Goal: Check status

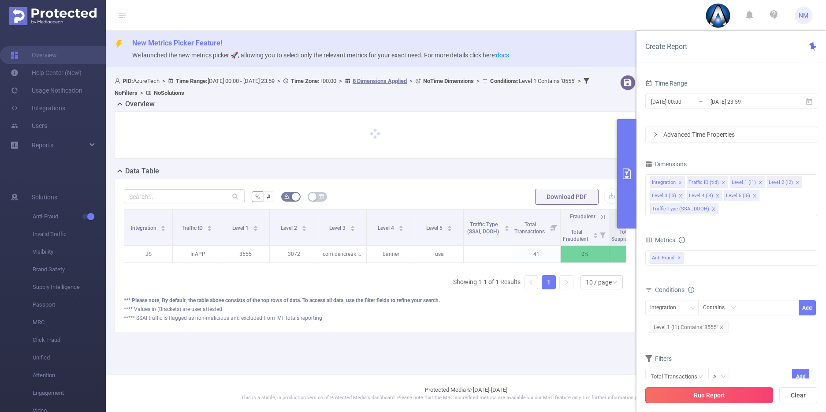
click at [718, 396] on button "Run Report" at bounding box center [709, 395] width 128 height 16
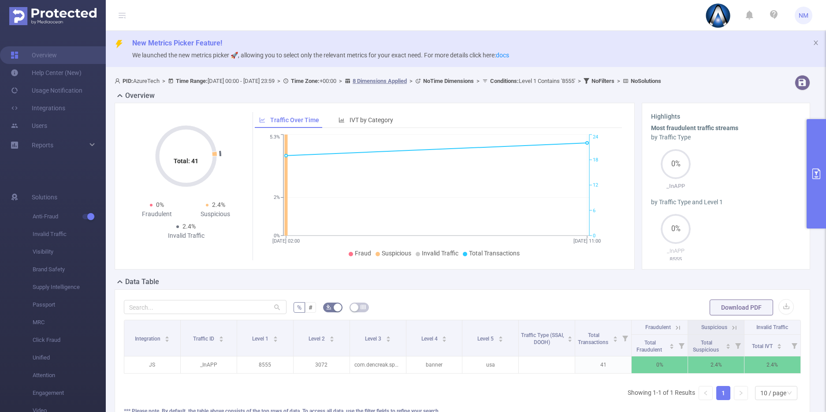
click at [817, 227] on button "primary" at bounding box center [815, 173] width 19 height 109
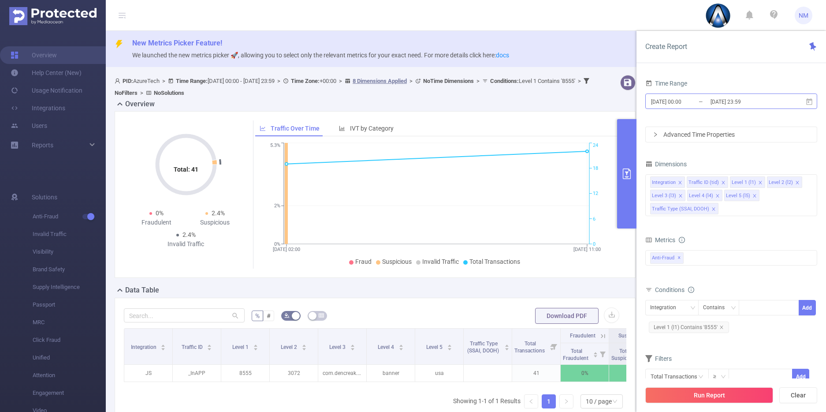
click at [707, 103] on input "[DATE] 00:00" at bounding box center [685, 102] width 71 height 12
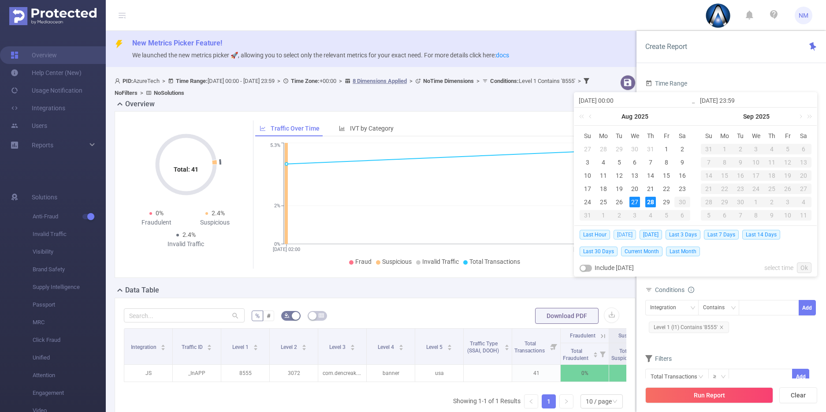
click at [629, 231] on span "[DATE]" at bounding box center [624, 235] width 22 height 10
type input "[DATE] 00:00"
type input "[DATE] 23:59"
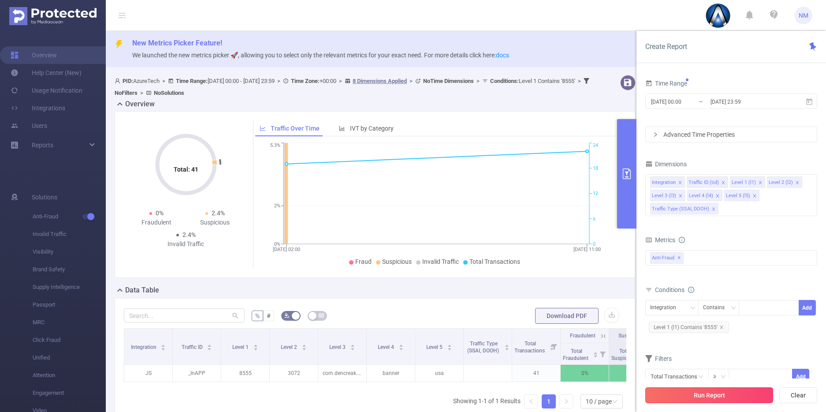
click at [714, 395] on button "Run Report" at bounding box center [709, 395] width 128 height 16
